Goal: Communication & Community: Participate in discussion

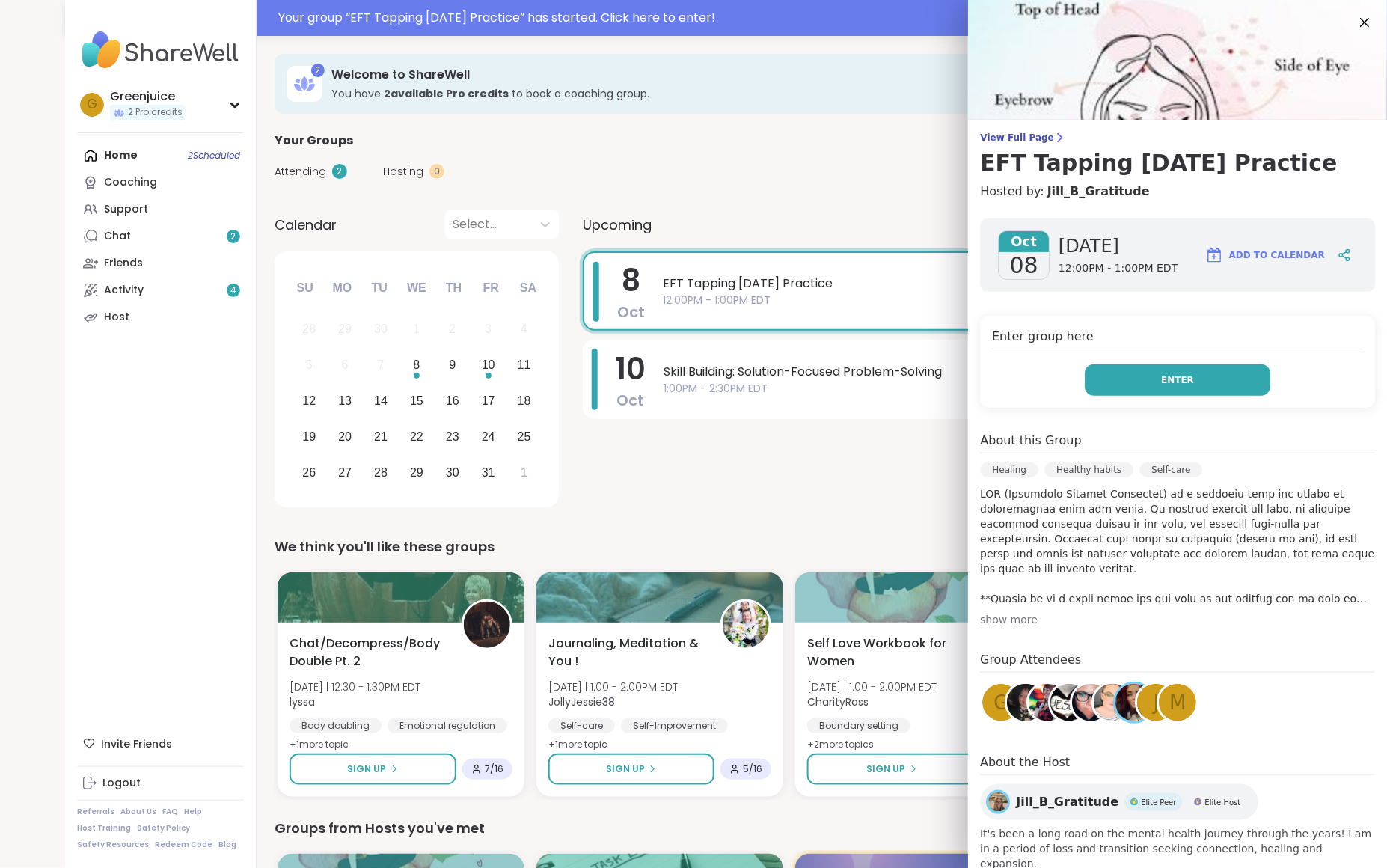
click at [1203, 375] on button "Enter" at bounding box center [1177, 380] width 186 height 32
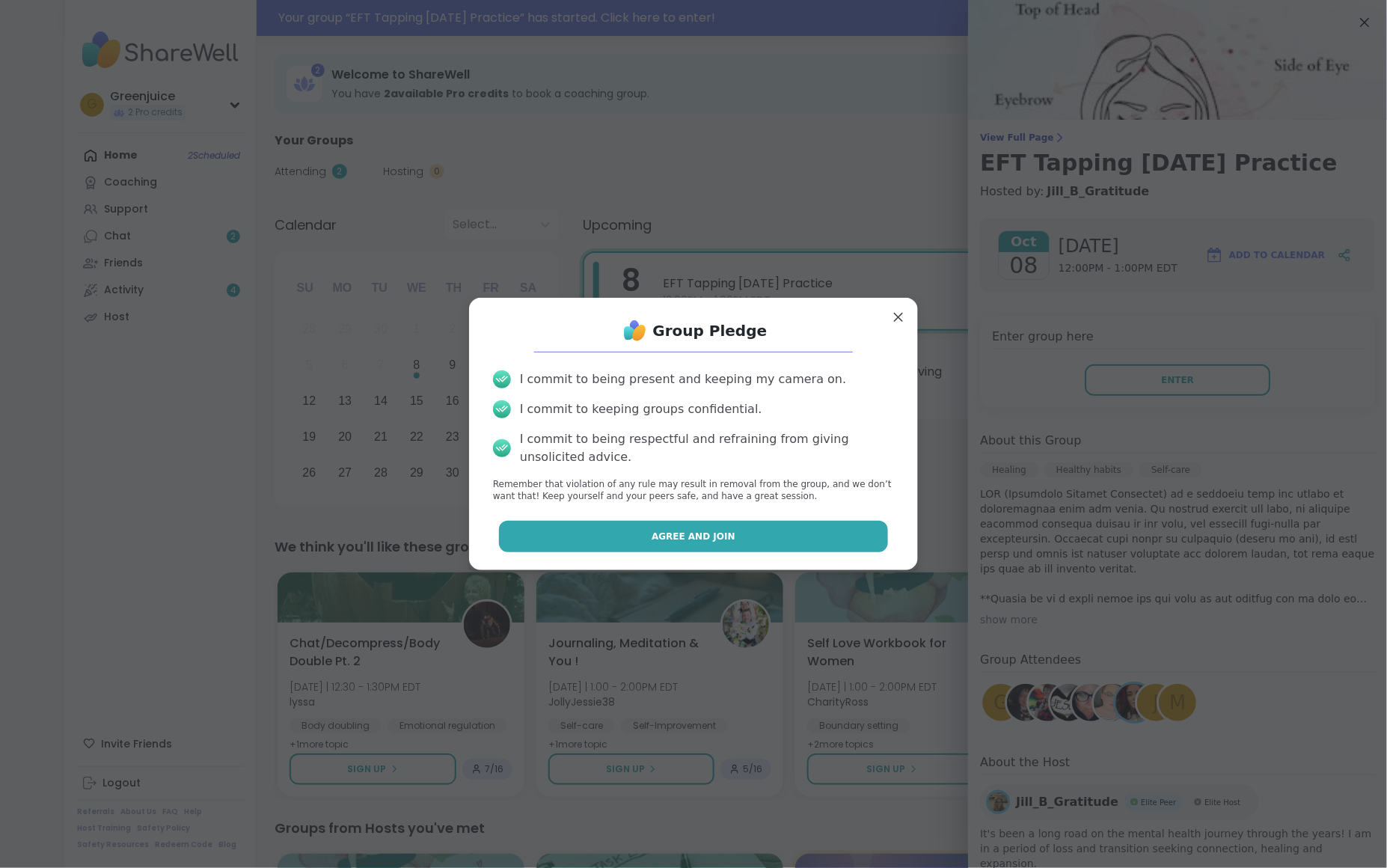
click at [776, 533] on button "Agree and Join" at bounding box center [694, 537] width 390 height 32
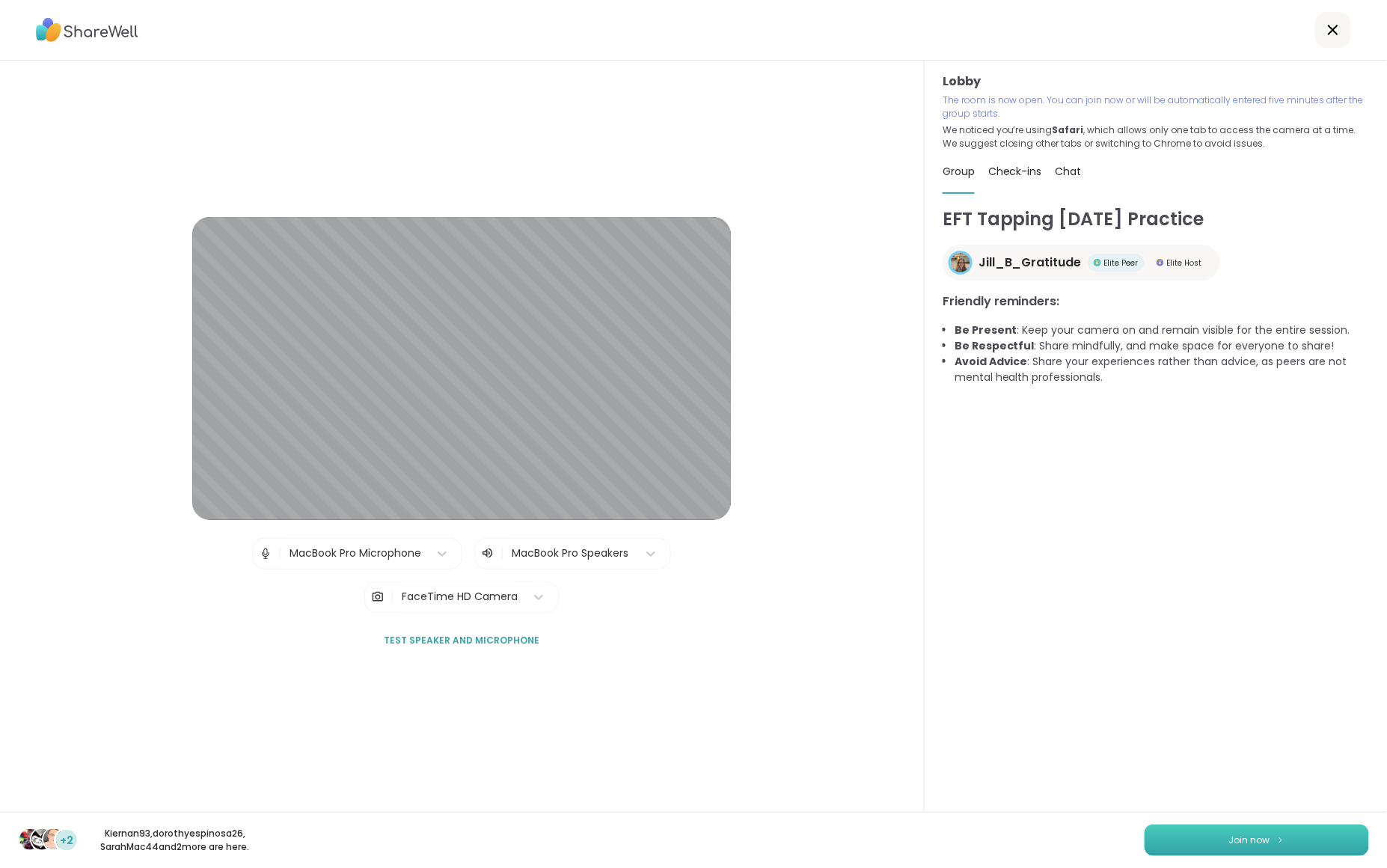
click at [1253, 839] on span "Join now" at bounding box center [1250, 840] width 41 height 13
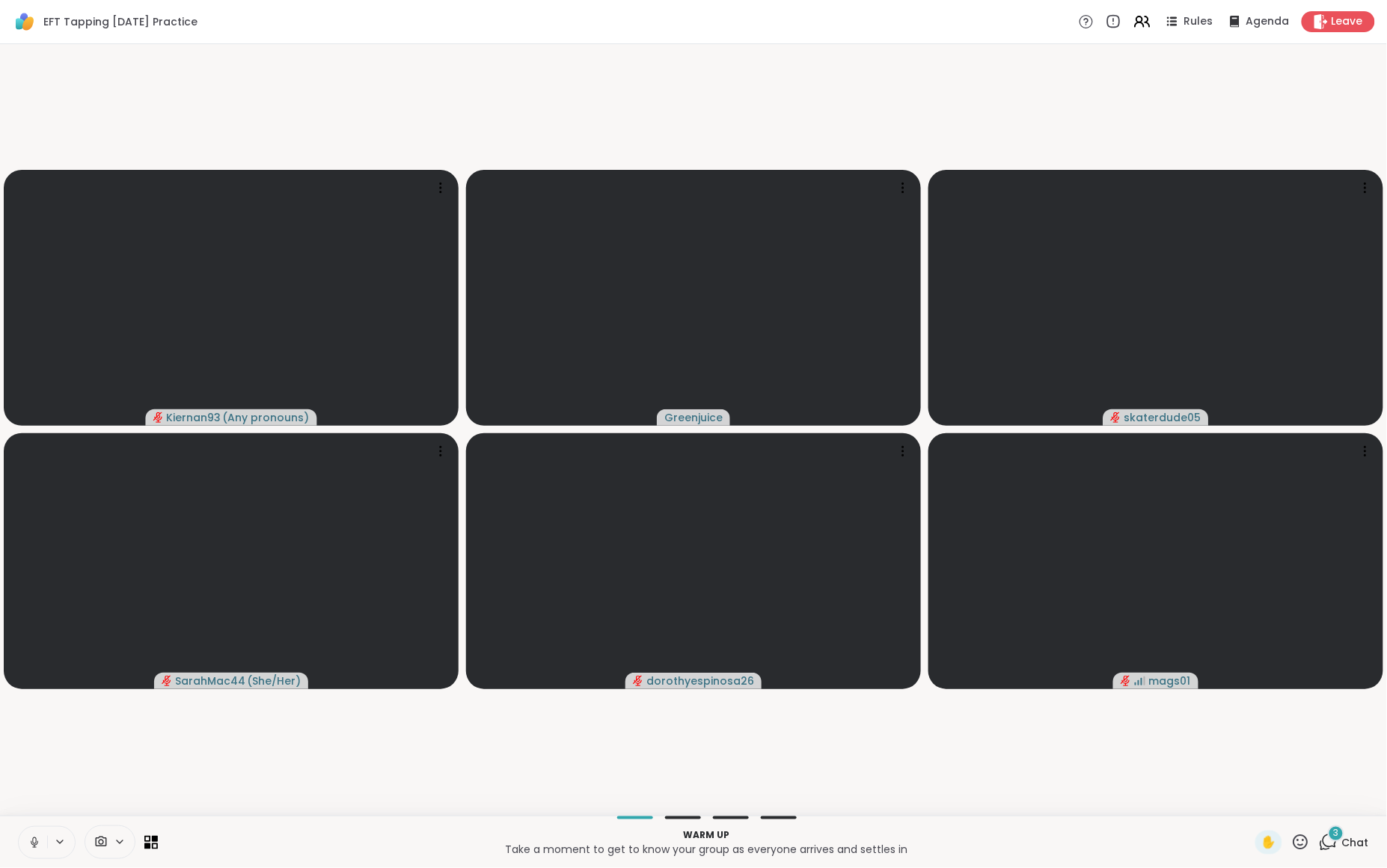
click at [117, 839] on icon at bounding box center [119, 842] width 12 height 13
click at [138, 788] on icon at bounding box center [141, 789] width 13 height 13
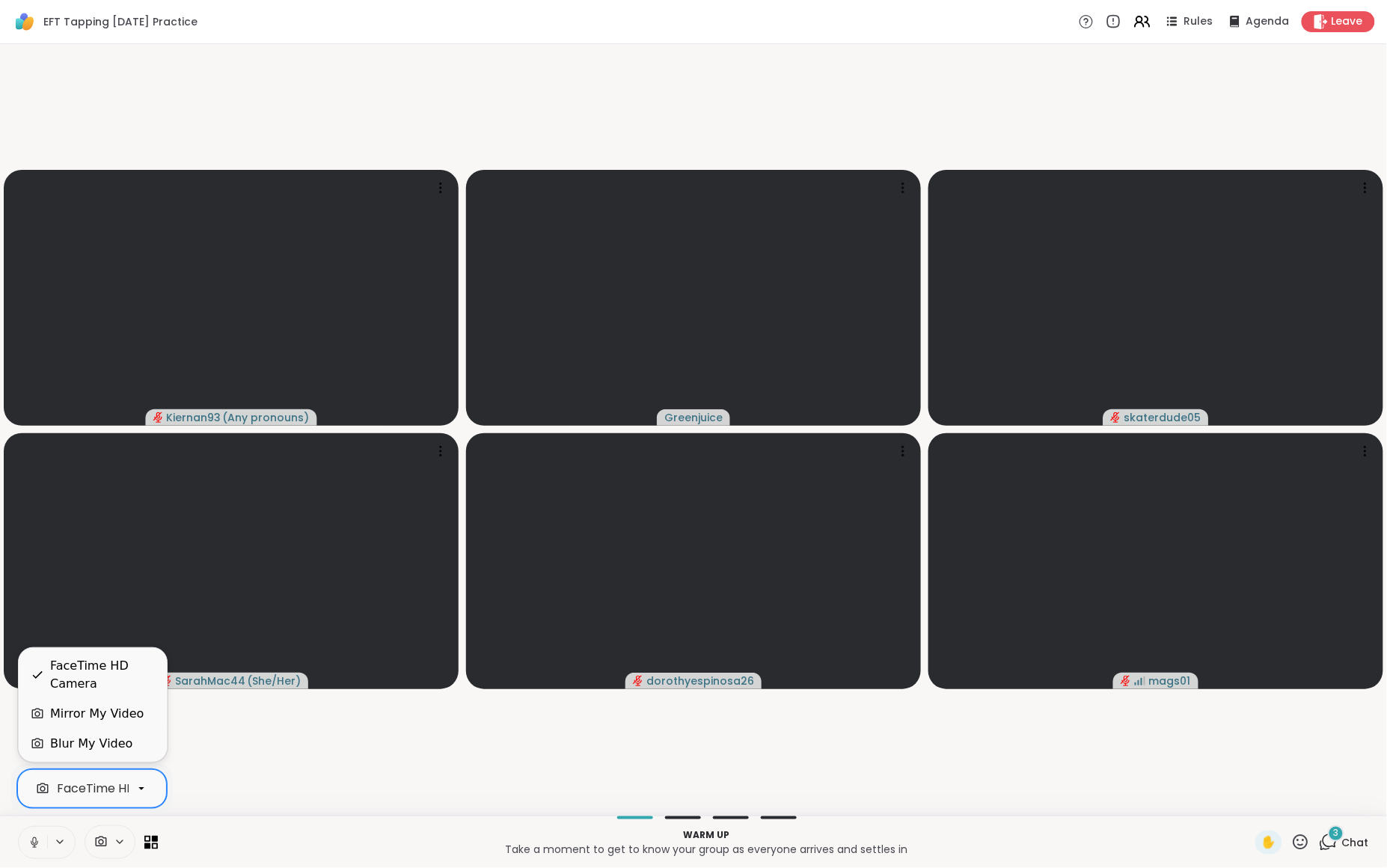
click at [105, 741] on div "Blur My Video" at bounding box center [91, 743] width 82 height 18
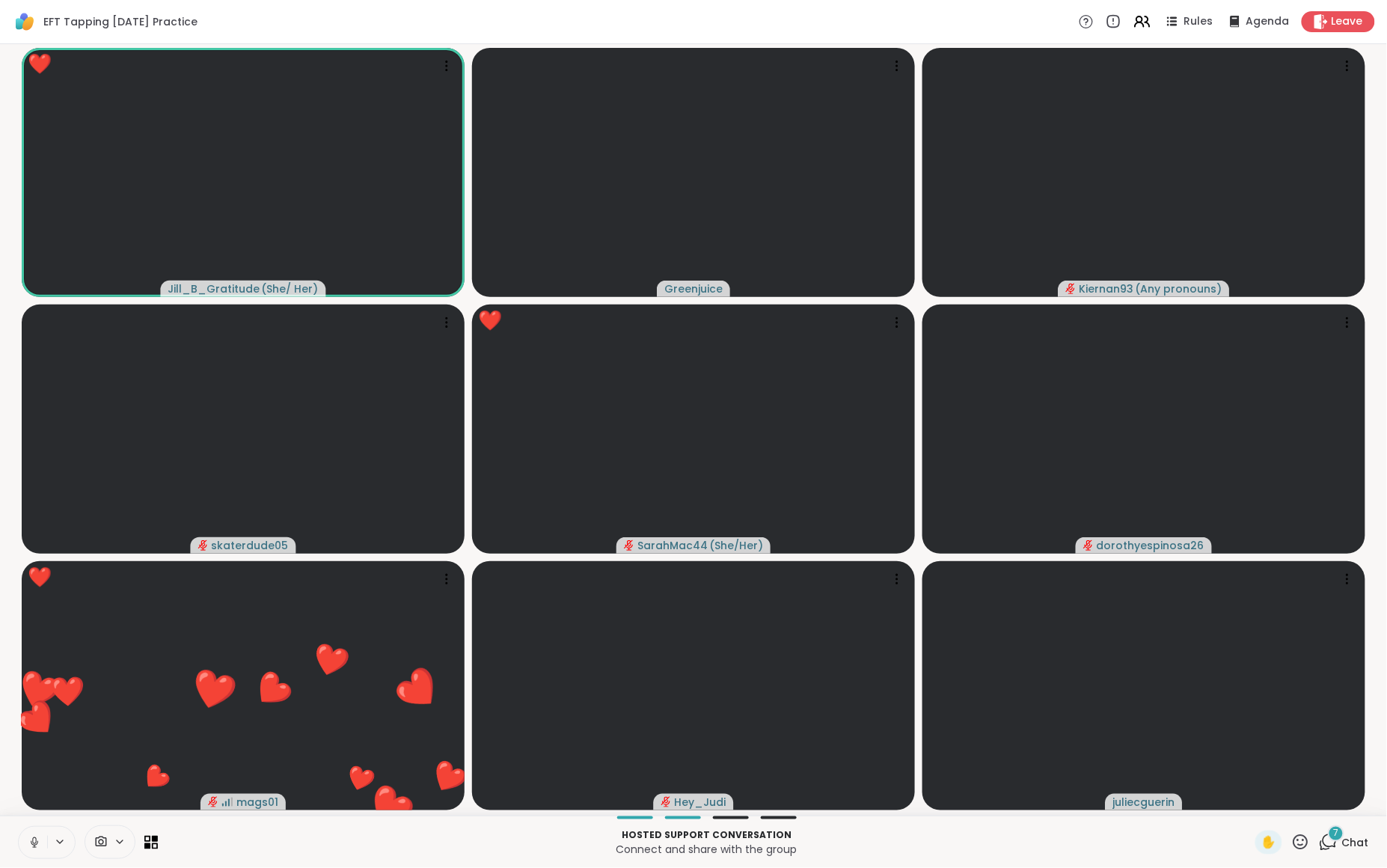
click at [1302, 843] on icon at bounding box center [1301, 842] width 19 height 19
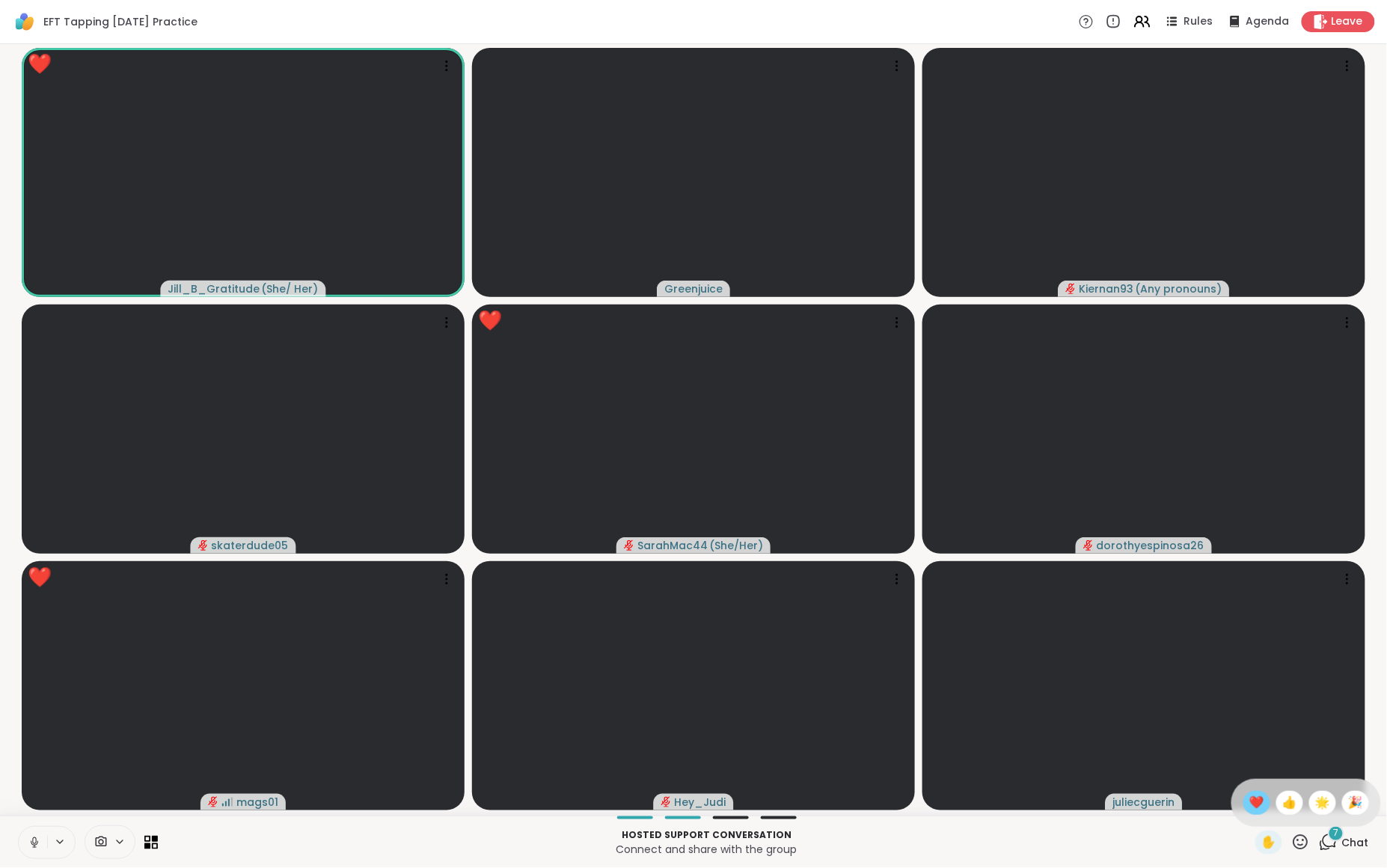
click at [1251, 804] on span "❤️" at bounding box center [1257, 803] width 15 height 18
click at [157, 844] on icon at bounding box center [155, 846] width 7 height 7
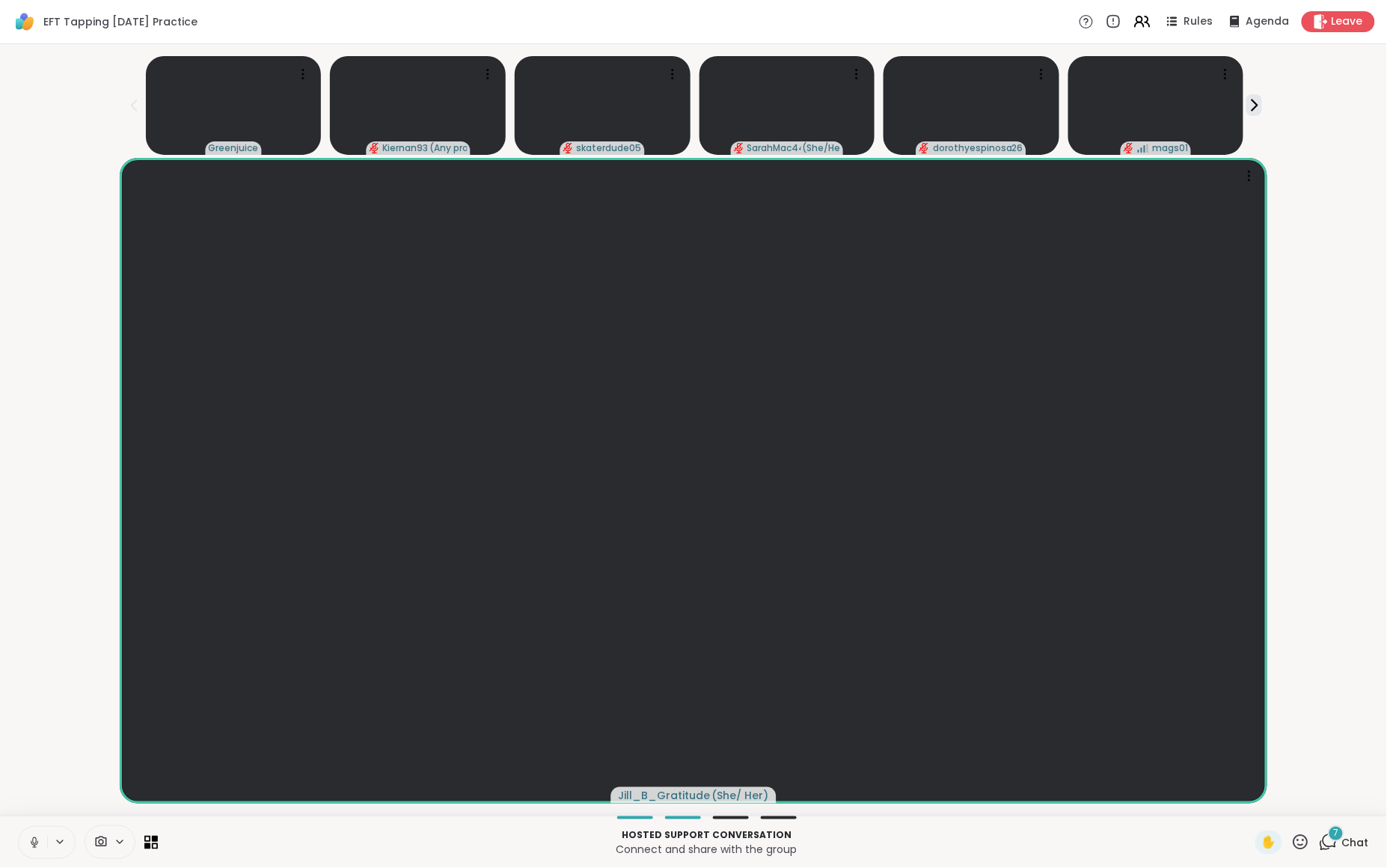
click at [1338, 839] on div "7" at bounding box center [1337, 833] width 17 height 17
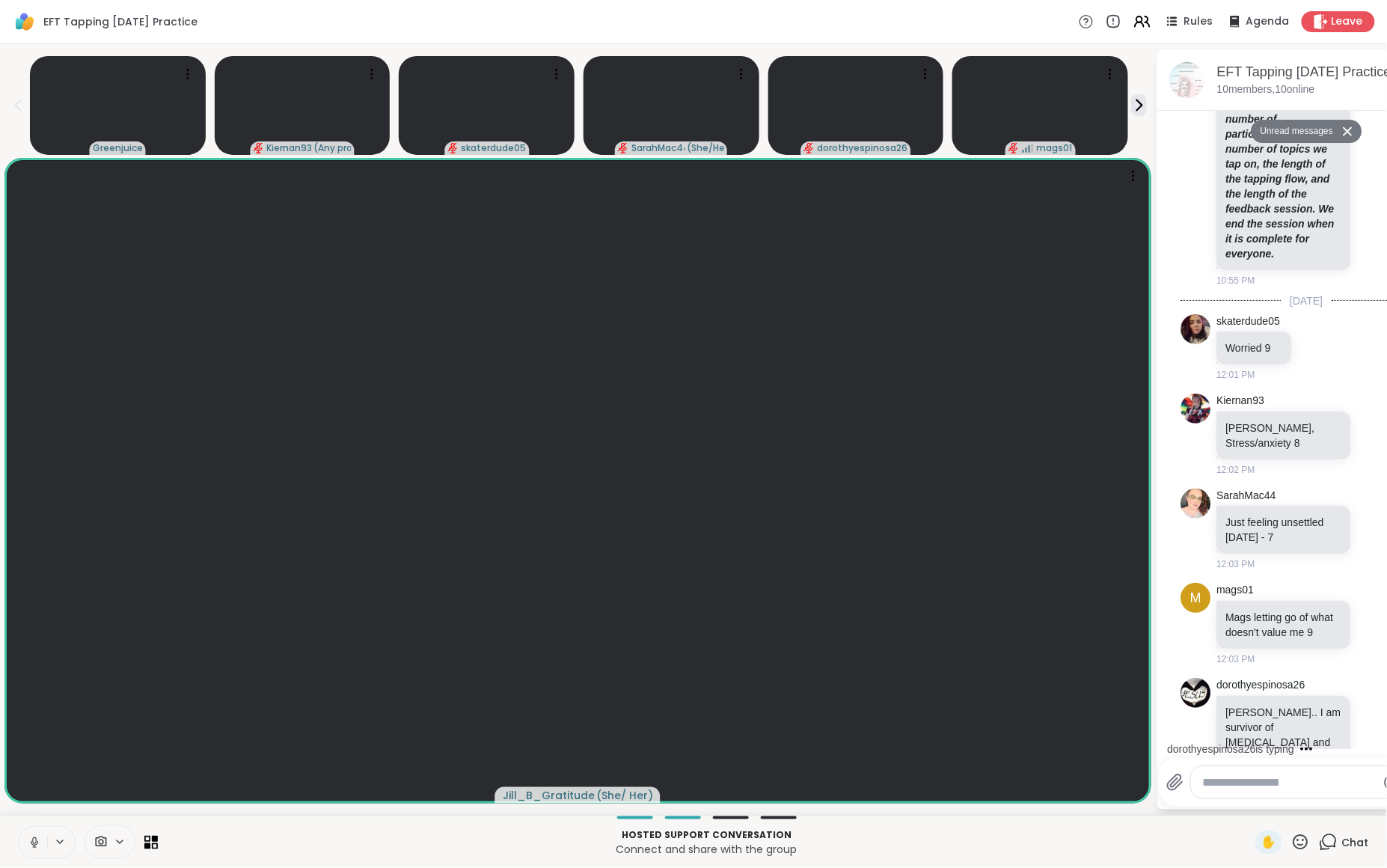
scroll to position [783, 0]
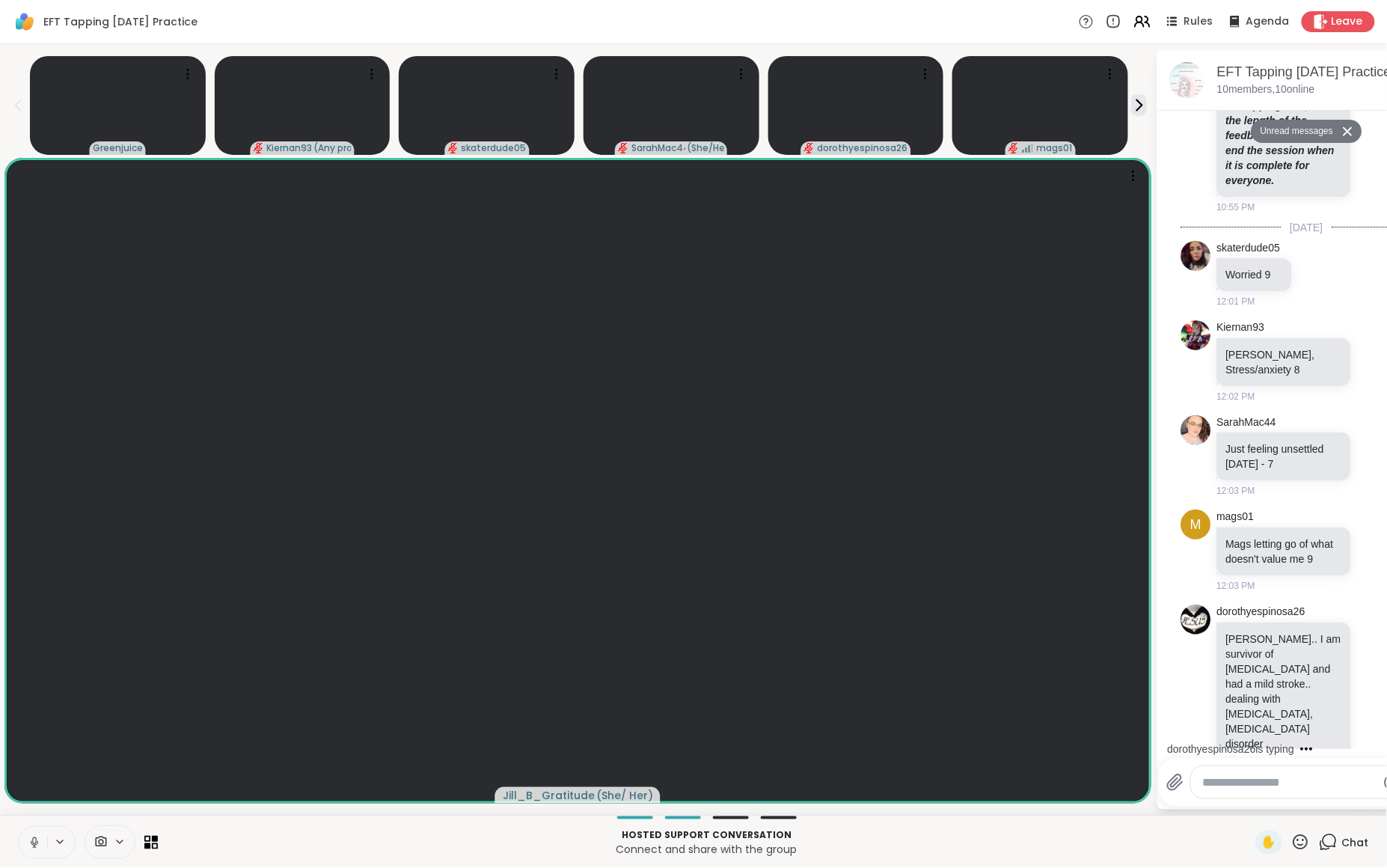
click at [1225, 779] on textarea "Type your message" at bounding box center [1290, 783] width 175 height 15
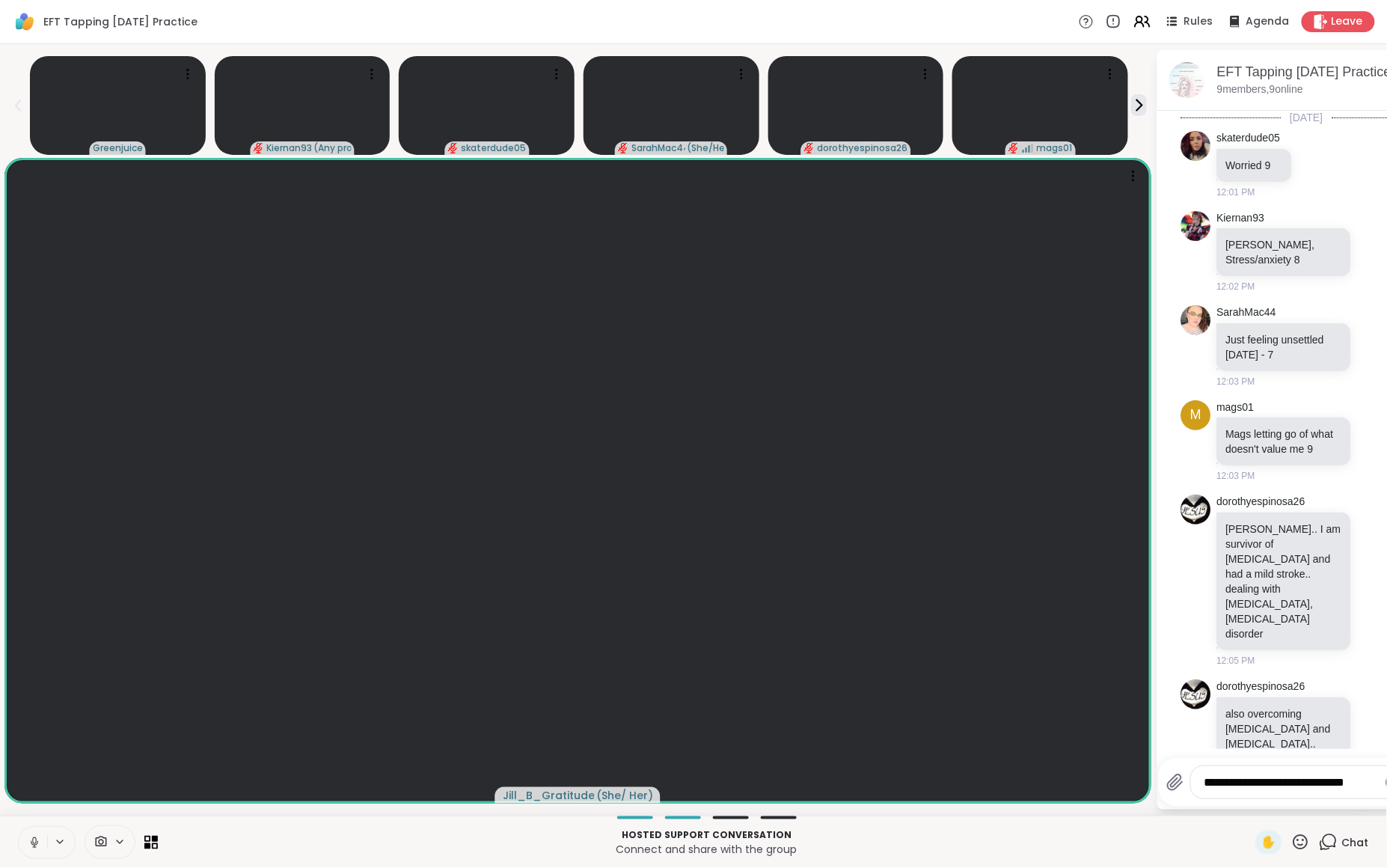
scroll to position [952, 0]
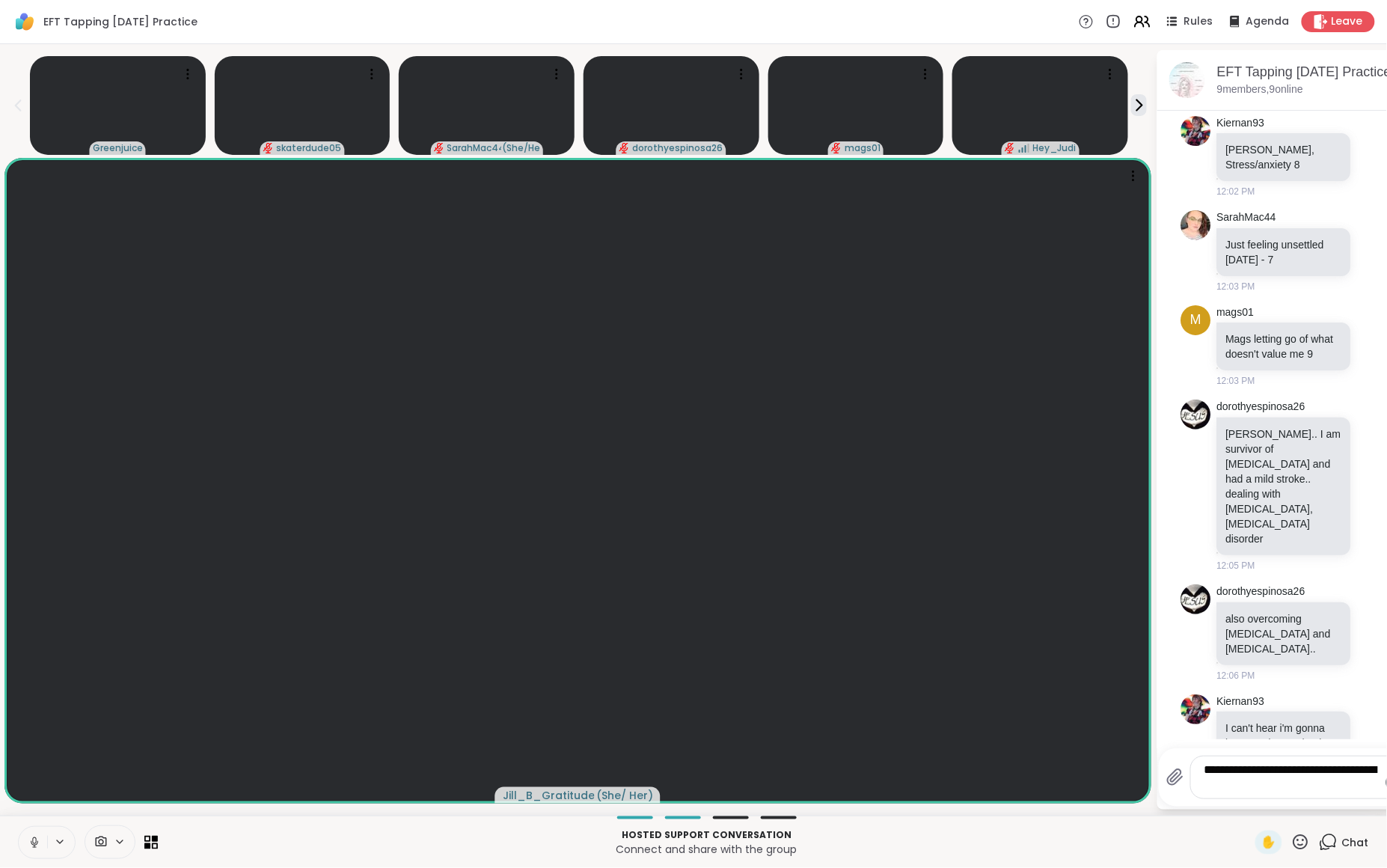
type textarea "**********"
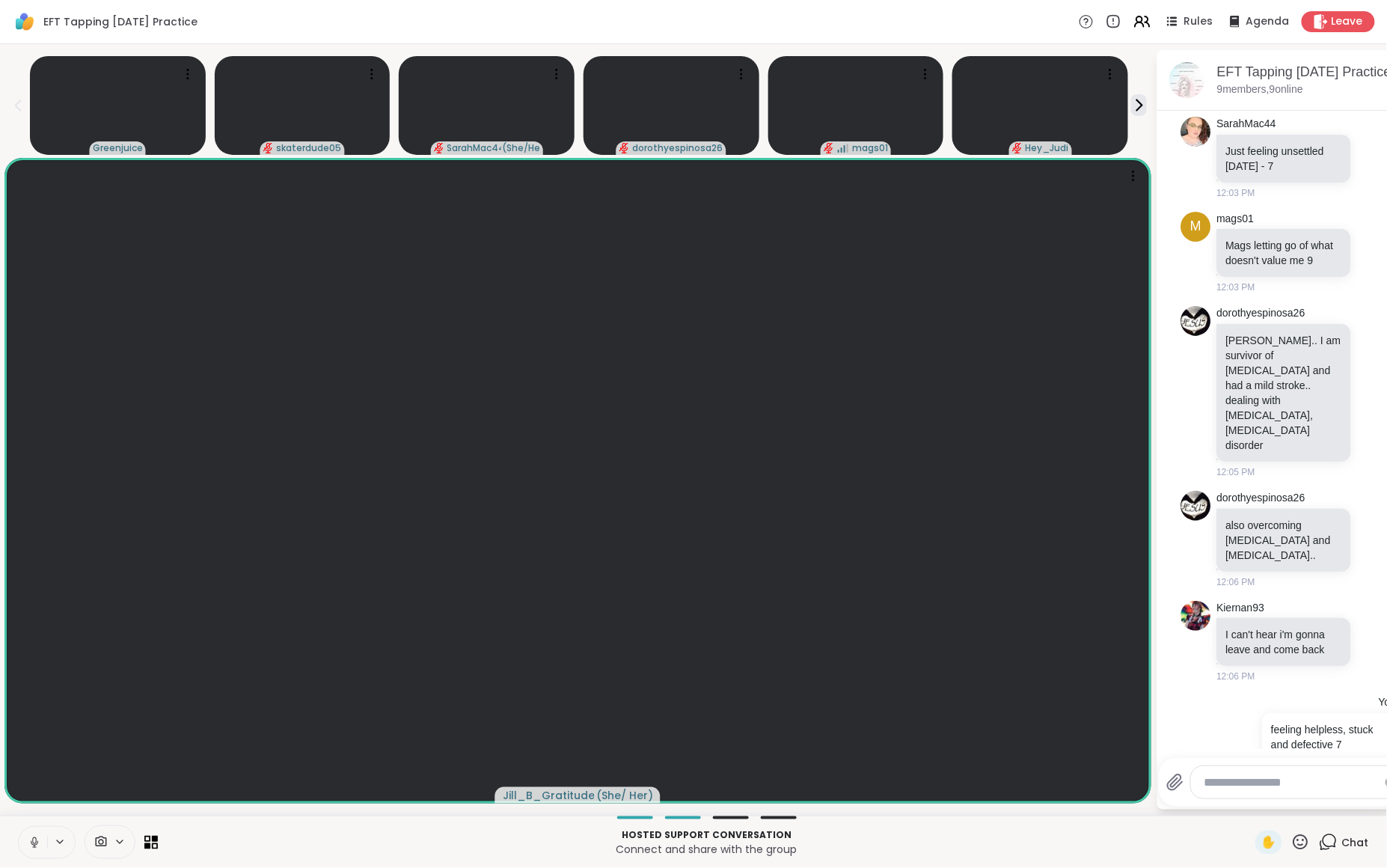
scroll to position [1154, 0]
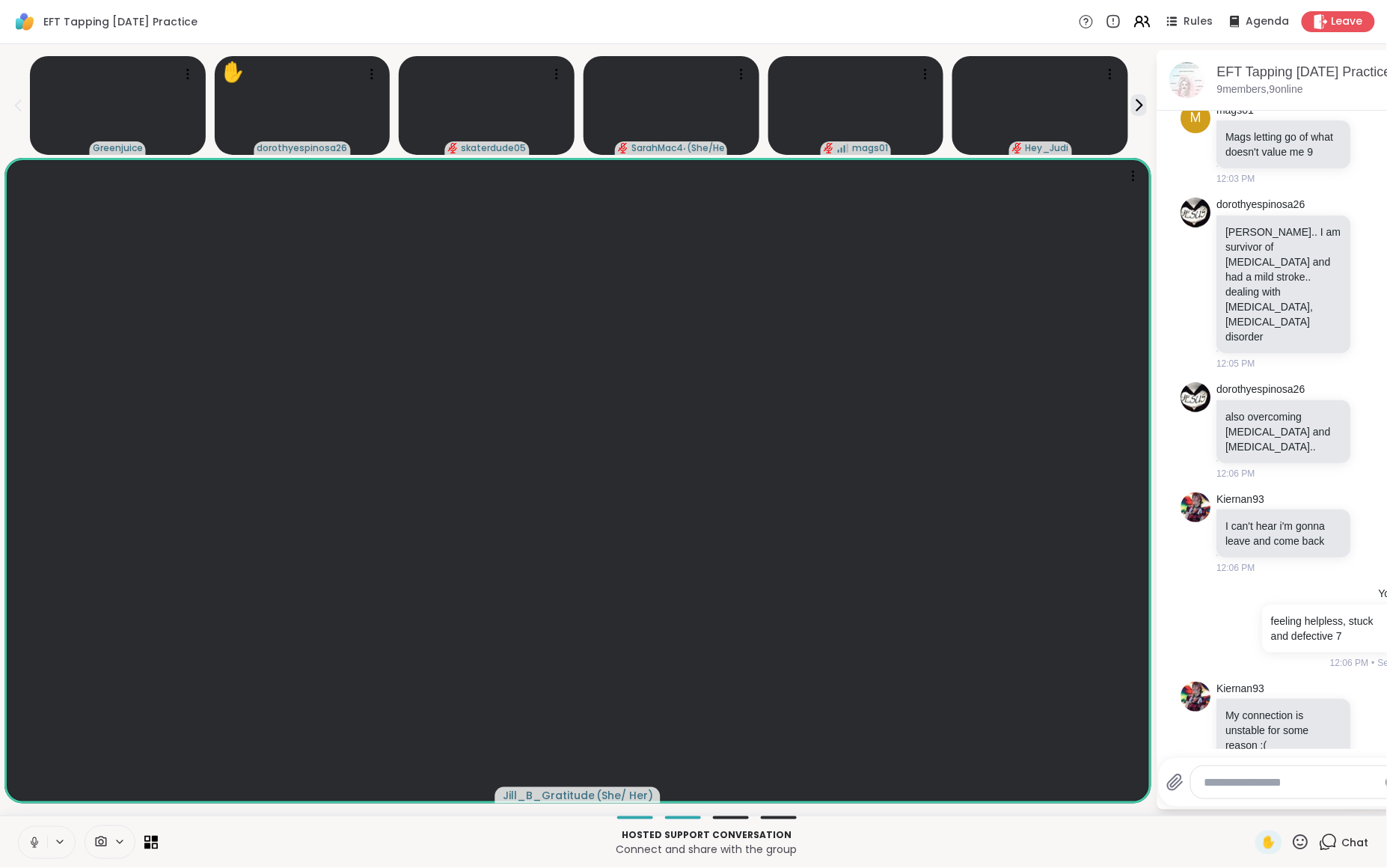
click at [42, 835] on button at bounding box center [33, 843] width 28 height 32
click at [43, 839] on button at bounding box center [33, 843] width 28 height 32
click at [63, 841] on icon at bounding box center [60, 841] width 6 height 3
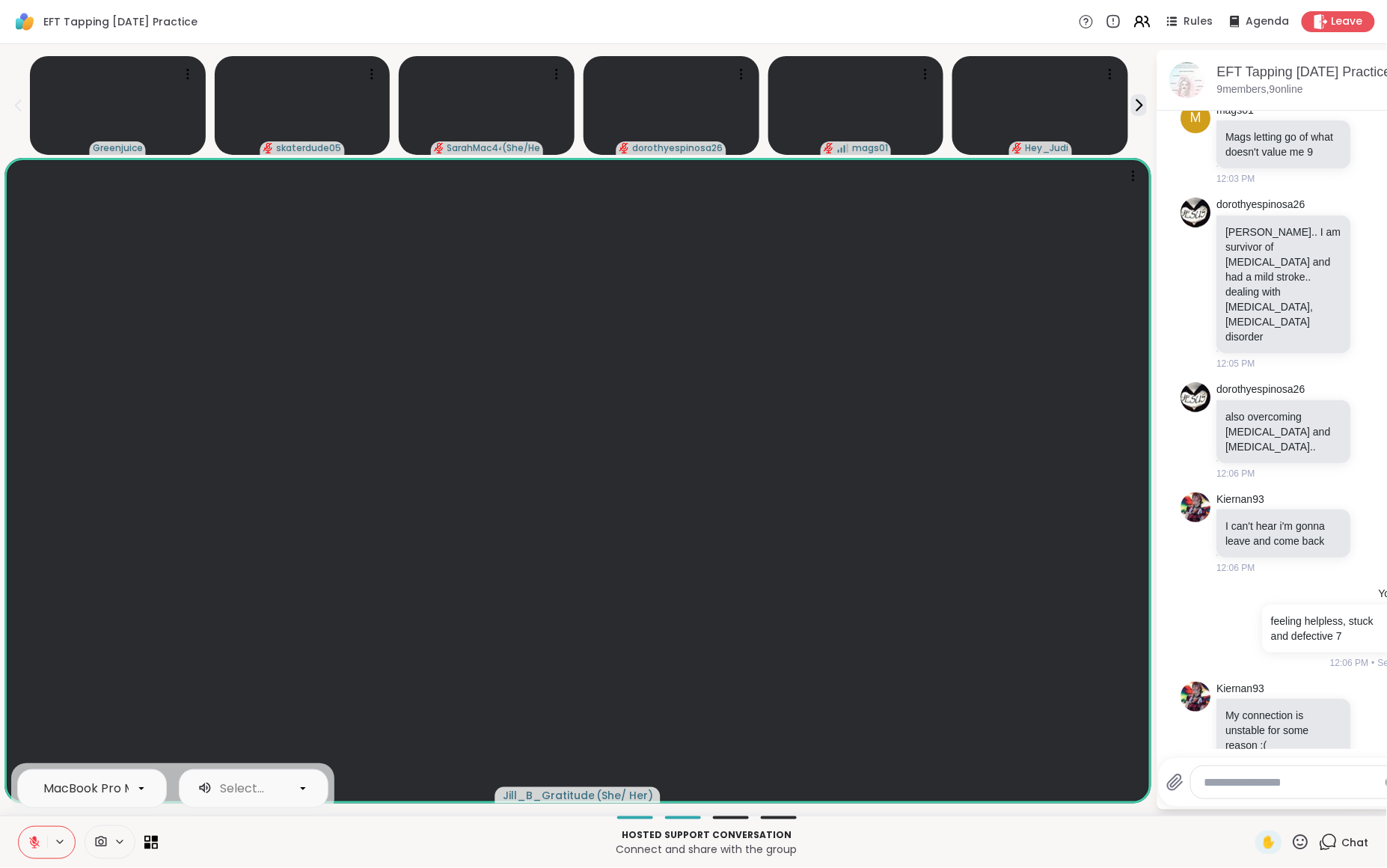
click at [37, 841] on icon at bounding box center [35, 842] width 13 height 13
click at [37, 841] on icon at bounding box center [35, 842] width 7 height 5
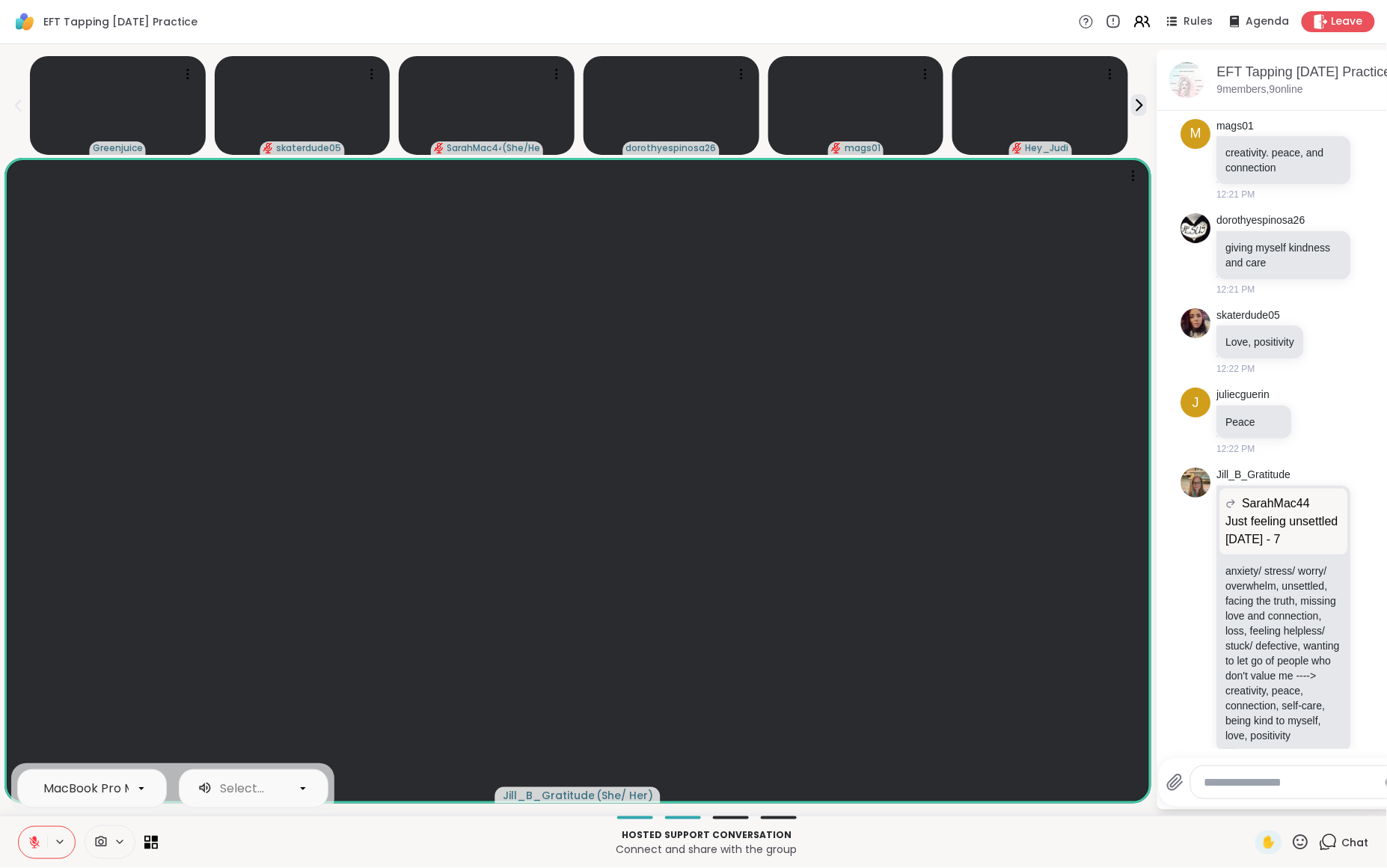
scroll to position [2081, 0]
